Goal: Transaction & Acquisition: Subscribe to service/newsletter

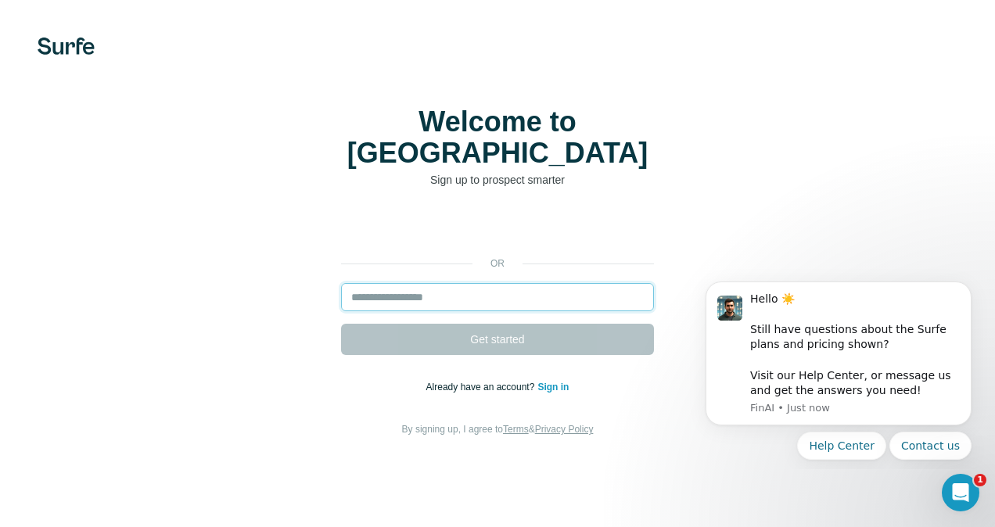
click at [390, 283] on input "email" at bounding box center [497, 297] width 313 height 28
type input "**********"
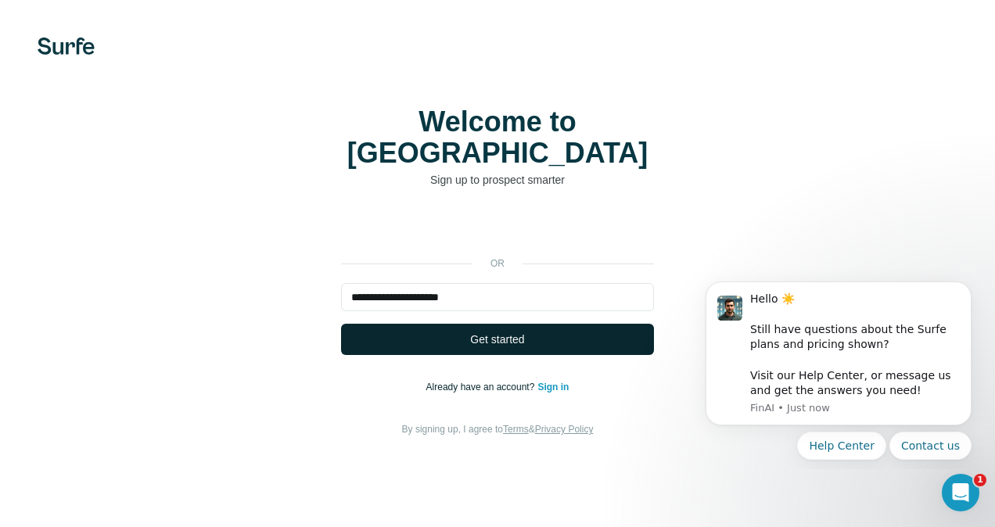
click at [484, 332] on span "Get started" at bounding box center [497, 340] width 54 height 16
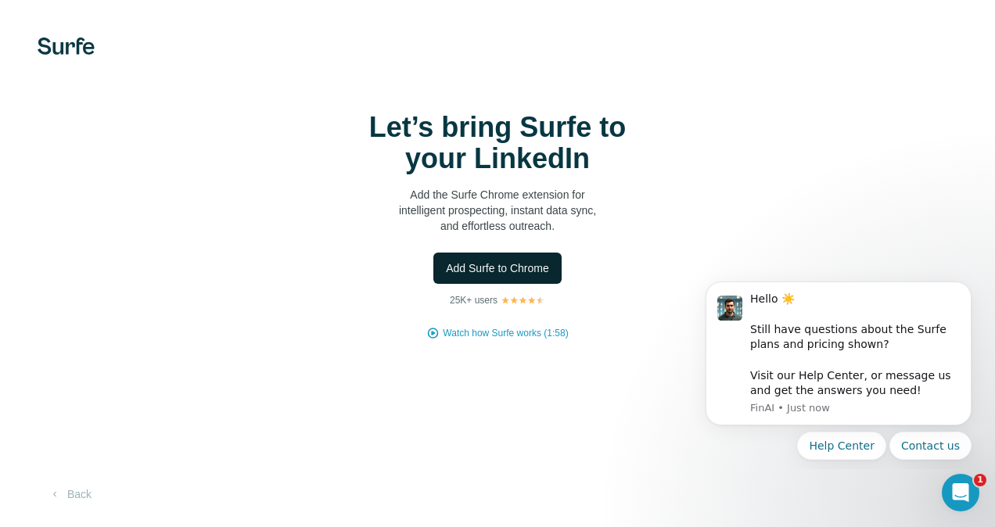
click at [482, 261] on span "Add Surfe to Chrome" at bounding box center [497, 269] width 103 height 16
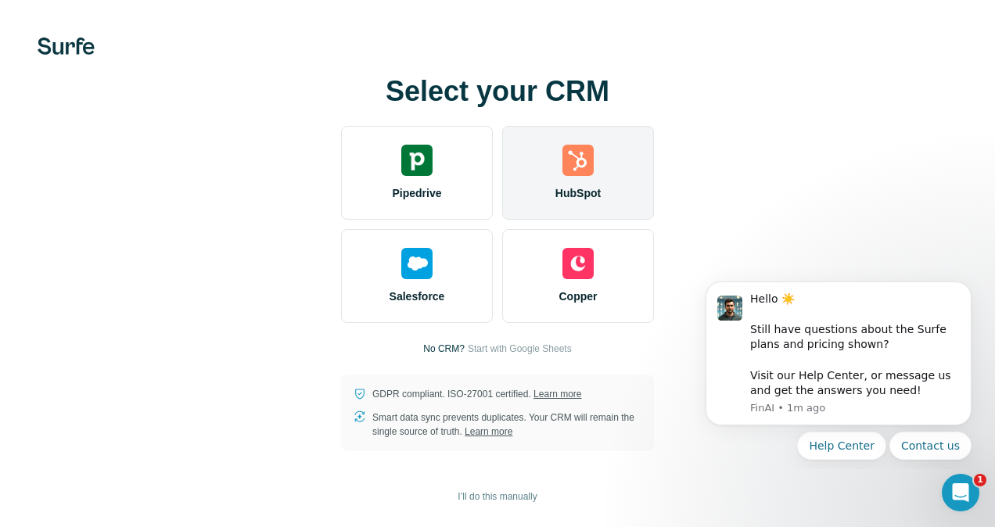
click at [587, 170] on img at bounding box center [578, 160] width 31 height 31
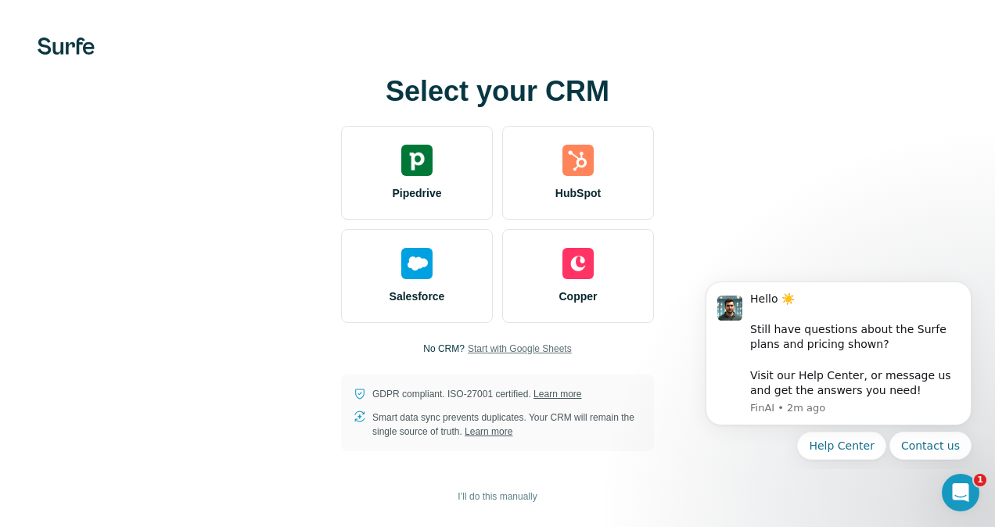
click at [540, 349] on span "Start with Google Sheets" at bounding box center [520, 349] width 104 height 14
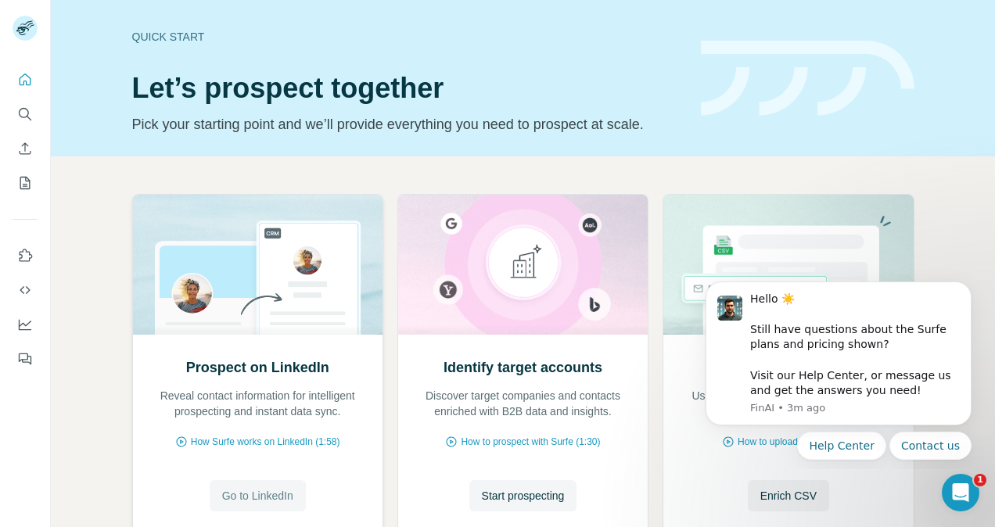
click at [264, 484] on button "Go to LinkedIn" at bounding box center [258, 495] width 96 height 31
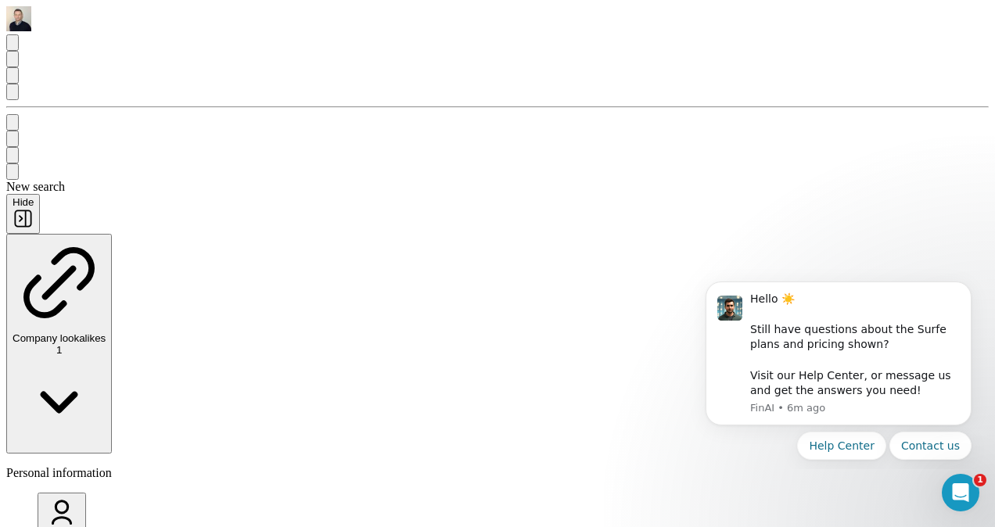
scroll to position [345, 0]
click at [971, 285] on icon "Dismiss notification" at bounding box center [967, 286] width 9 height 9
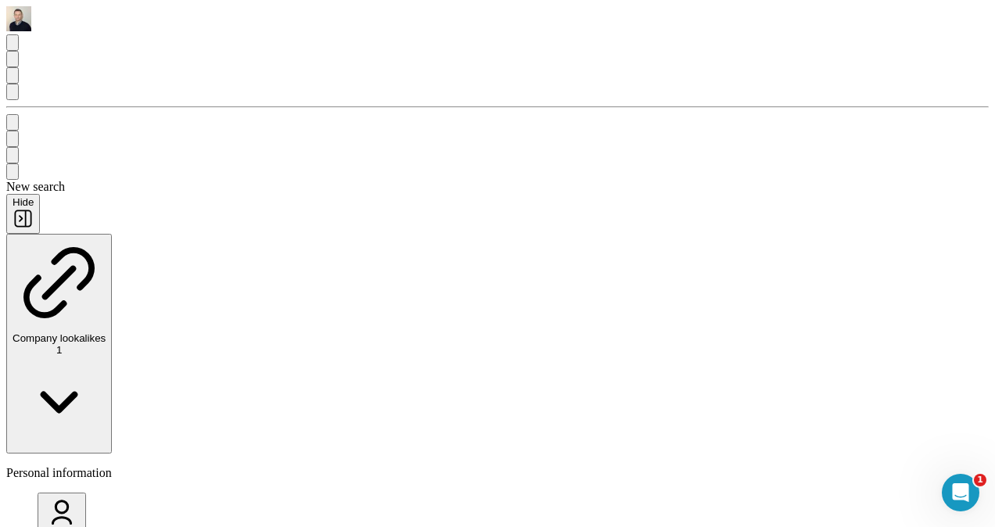
scroll to position [157, 0]
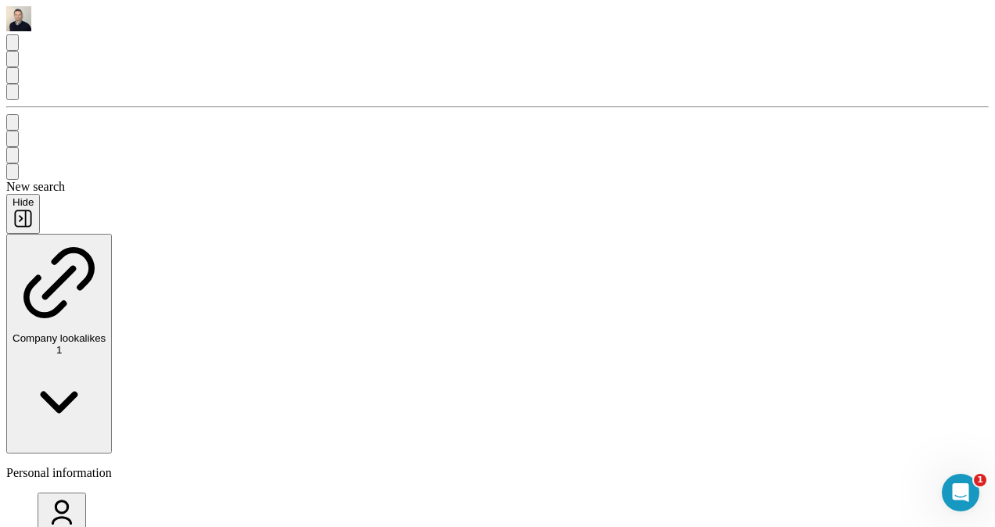
drag, startPoint x: 673, startPoint y: 389, endPoint x: 609, endPoint y: 423, distance: 72.5
drag, startPoint x: 690, startPoint y: 382, endPoint x: 646, endPoint y: 393, distance: 45.9
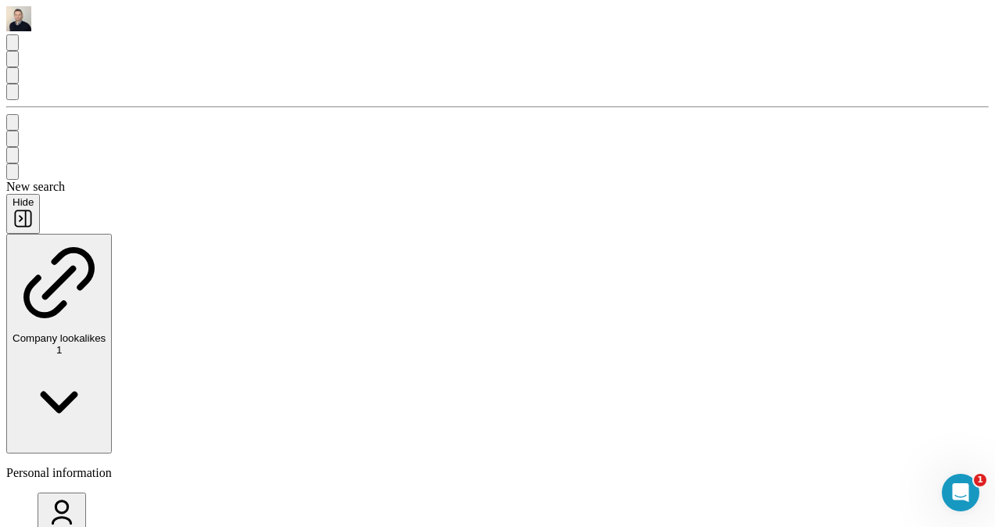
drag, startPoint x: 650, startPoint y: 387, endPoint x: 662, endPoint y: 399, distance: 17.2
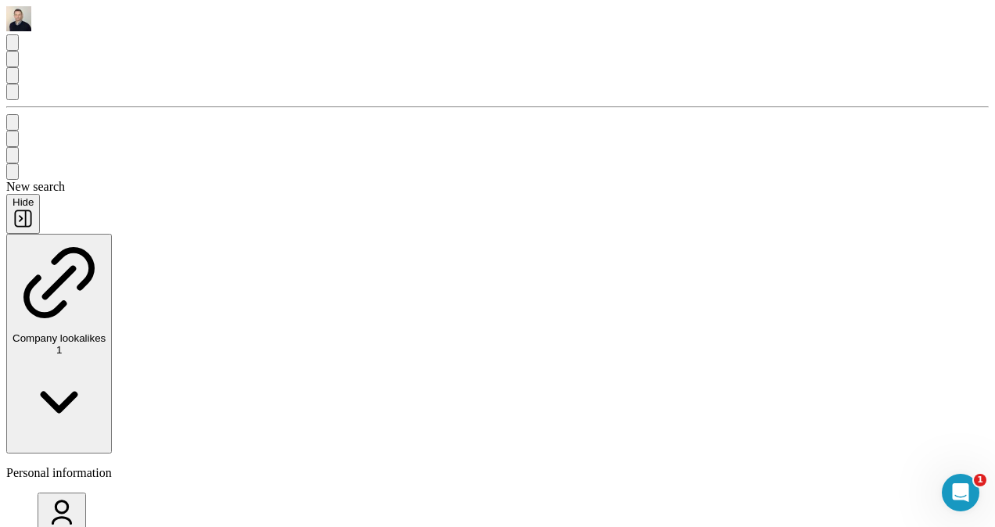
drag, startPoint x: 728, startPoint y: 388, endPoint x: 808, endPoint y: 388, distance: 80.6
drag, startPoint x: 676, startPoint y: 385, endPoint x: 689, endPoint y: 407, distance: 25.2
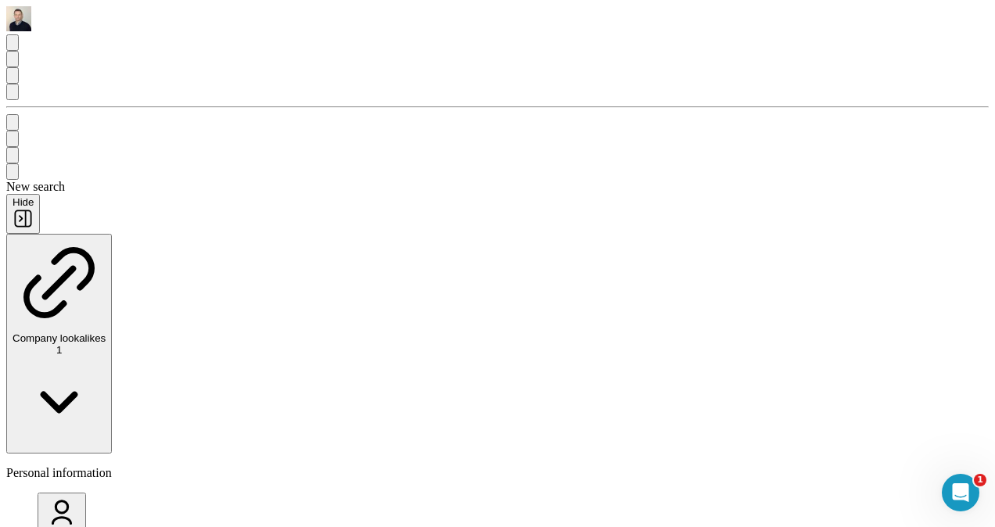
drag, startPoint x: 689, startPoint y: 407, endPoint x: 752, endPoint y: 390, distance: 65.5
drag, startPoint x: 752, startPoint y: 390, endPoint x: 729, endPoint y: 389, distance: 23.5
copy div "barry@smarty.co.uk"
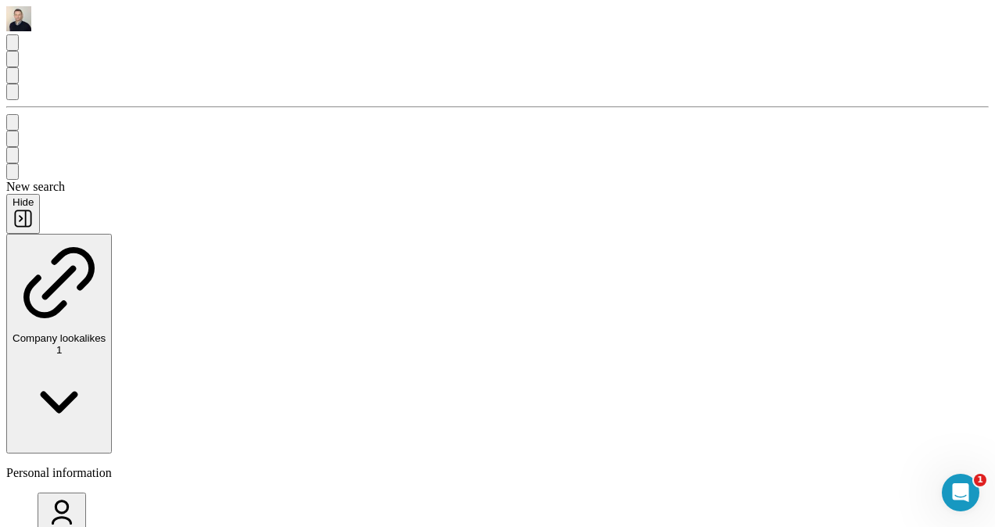
click at [13, 63] on icon "Search" at bounding box center [13, 63] width 0 height 0
click at [13, 46] on icon "Quick start" at bounding box center [13, 46] width 0 height 0
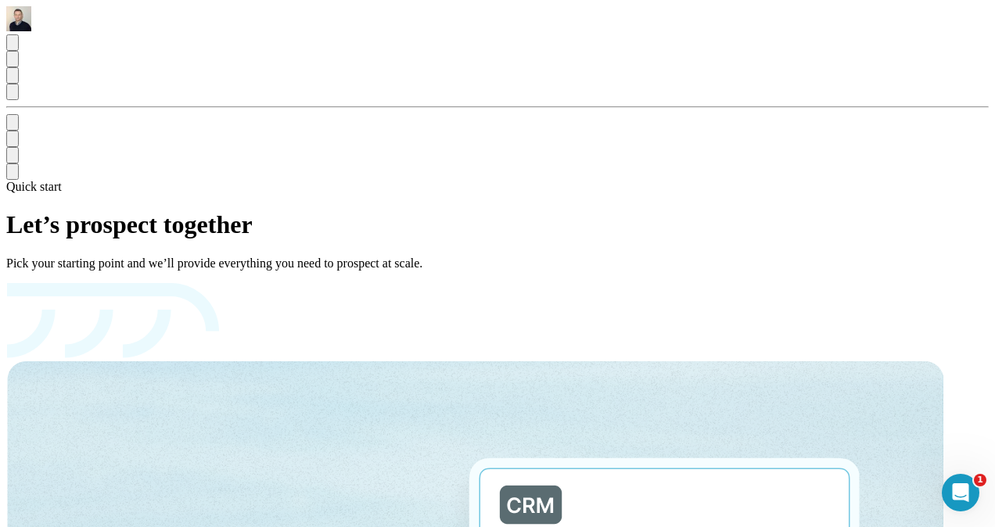
click at [13, 46] on icon "Quick start" at bounding box center [13, 46] width 0 height 0
